Goal: Task Accomplishment & Management: Use online tool/utility

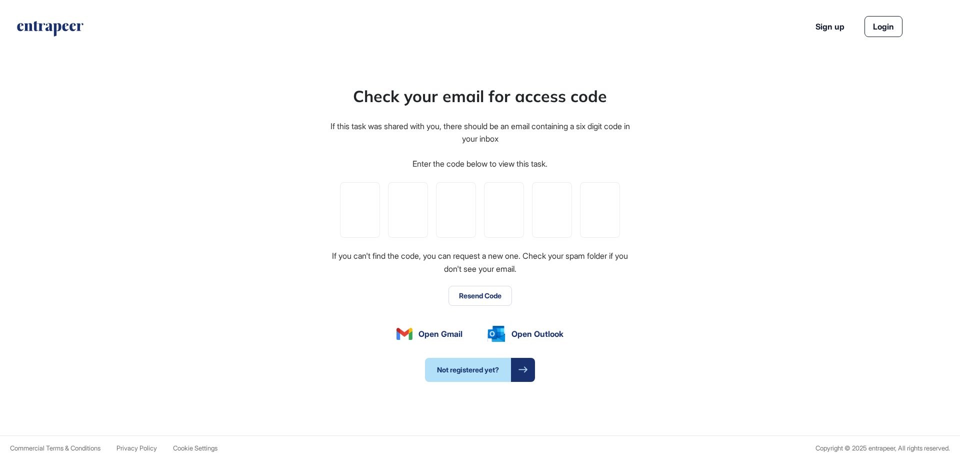
scroll to position [1, 1]
click at [364, 214] on input "tel" at bounding box center [360, 210] width 40 height 56
paste input "*"
type input "*"
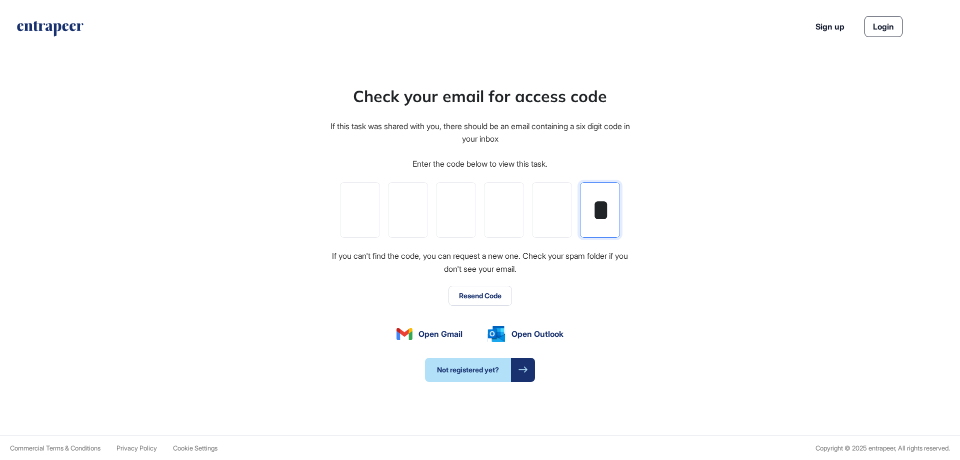
type input "*"
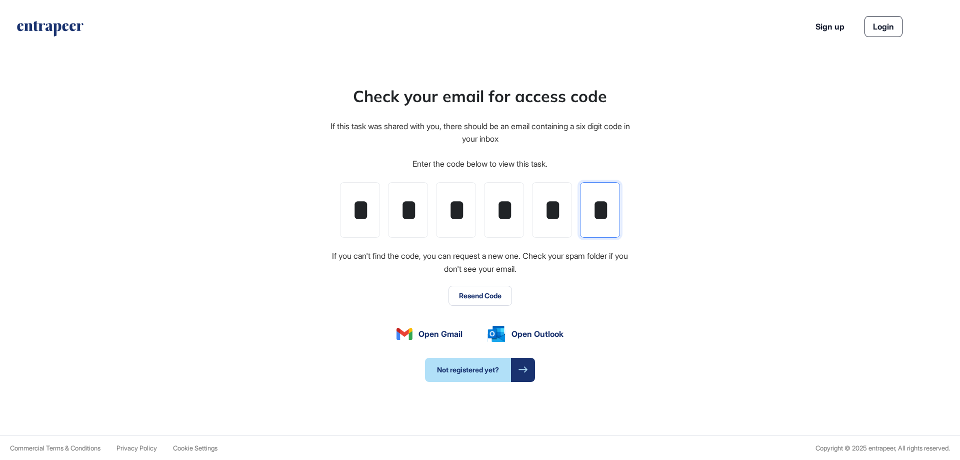
scroll to position [0, 1]
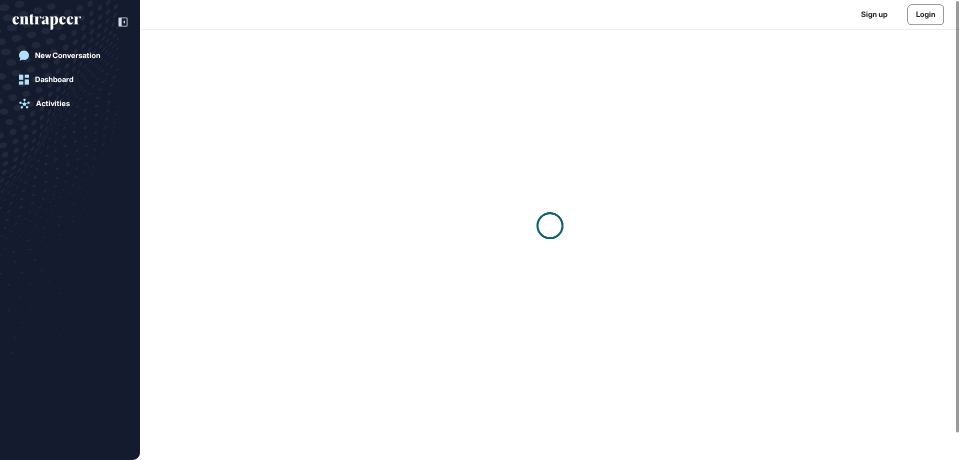
scroll to position [1, 1]
